Goal: Task Accomplishment & Management: Manage account settings

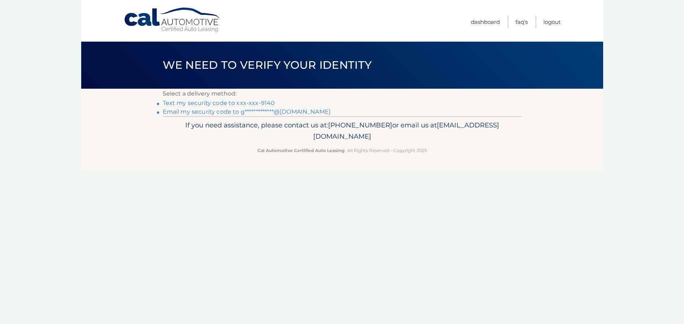
click at [256, 105] on link "Text my security code to xxx-xxx-9140" at bounding box center [219, 103] width 112 height 7
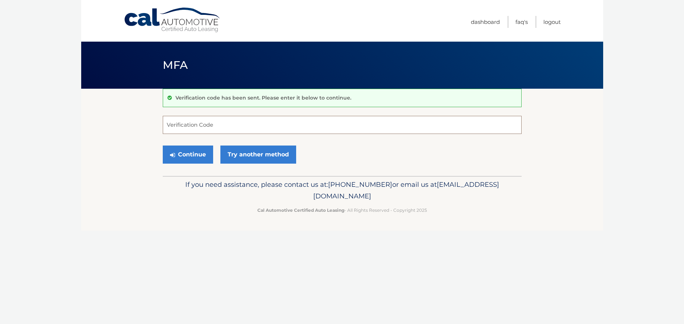
click at [256, 126] on input "Verification Code" at bounding box center [342, 125] width 359 height 18
type input "356337"
click at [201, 161] on button "Continue" at bounding box center [188, 155] width 50 height 18
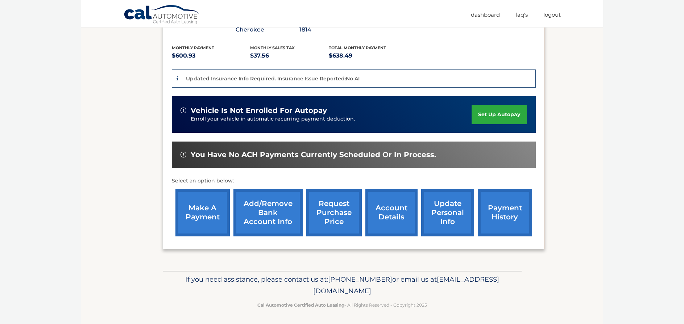
scroll to position [150, 0]
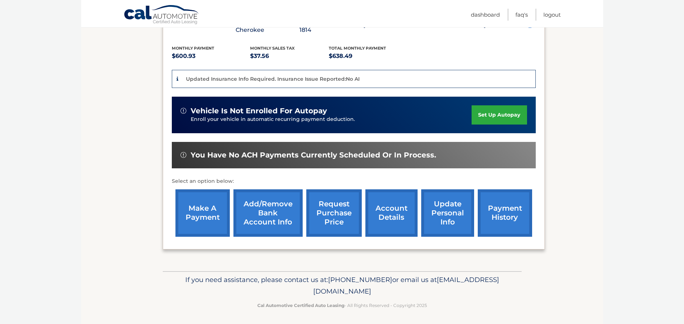
click at [392, 207] on link "account details" at bounding box center [391, 213] width 52 height 47
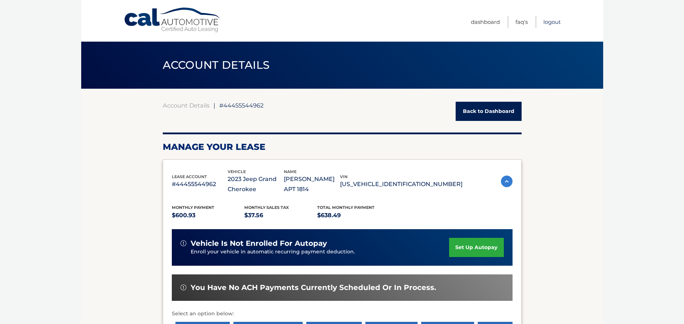
click at [550, 23] on link "Logout" at bounding box center [551, 22] width 17 height 12
